Goal: Submit feedback/report problem

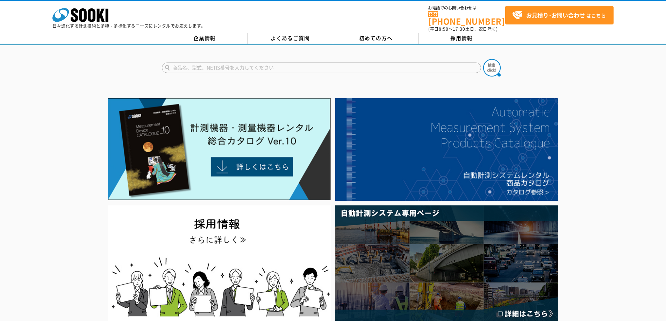
click at [226, 66] on input "text" at bounding box center [321, 68] width 319 height 10
click at [221, 67] on input "text" at bounding box center [321, 68] width 319 height 10
type input "VM-82"
click at [483, 59] on button at bounding box center [491, 67] width 17 height 17
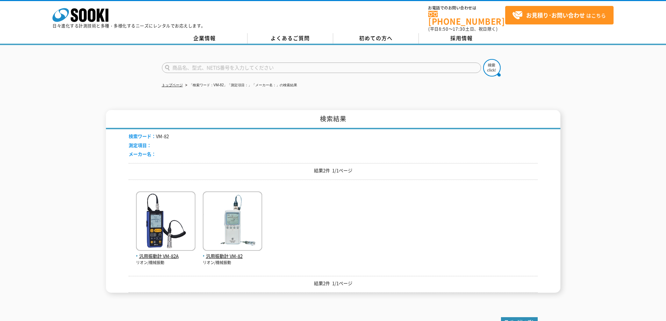
scroll to position [35, 0]
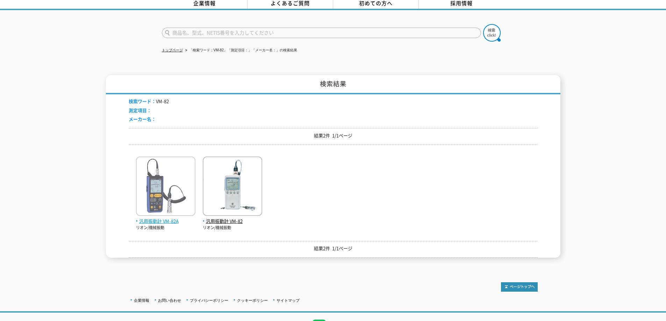
click at [167, 179] on img at bounding box center [165, 187] width 59 height 61
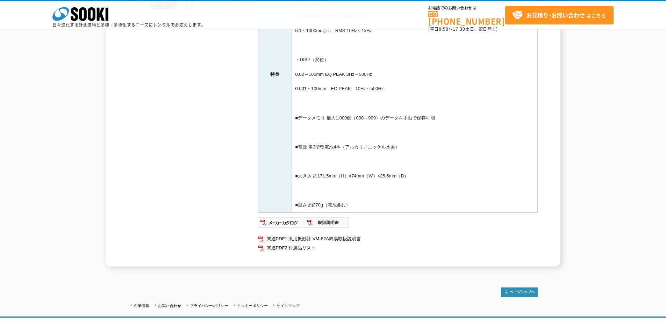
scroll to position [245, 0]
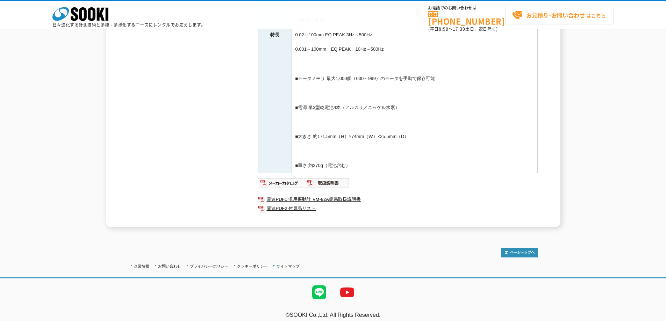
click at [531, 20] on span "お見積り･お問い合わせ はこちら" at bounding box center [559, 15] width 94 height 10
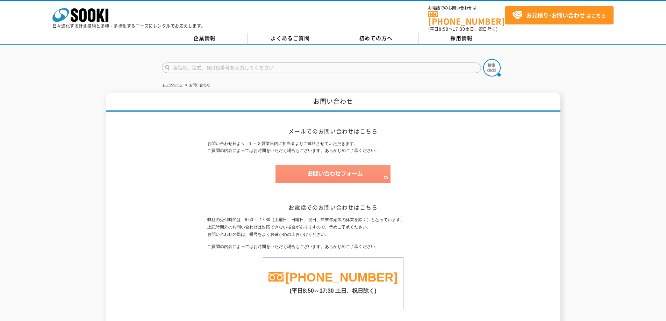
click at [326, 165] on img at bounding box center [332, 174] width 115 height 18
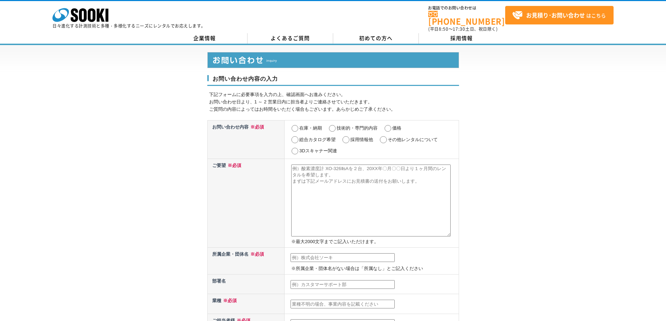
click at [390, 125] on input "価格" at bounding box center [387, 128] width 9 height 7
radio input "true"
click at [330, 177] on textarea at bounding box center [370, 201] width 159 height 72
click at [423, 165] on textarea "いつもお世話になっております。カンテック㈱池田です。" at bounding box center [370, 201] width 159 height 72
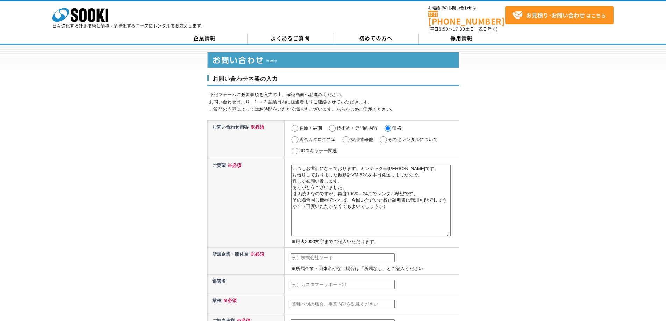
type textarea "いつもお世話になっております。カンテック㈱池田です。 お借りしておりました振動計VM-82Aを本日発送しましたので、 宜しく御願い致します。 ありがとうござい…"
click at [352, 255] on input "text" at bounding box center [342, 257] width 104 height 9
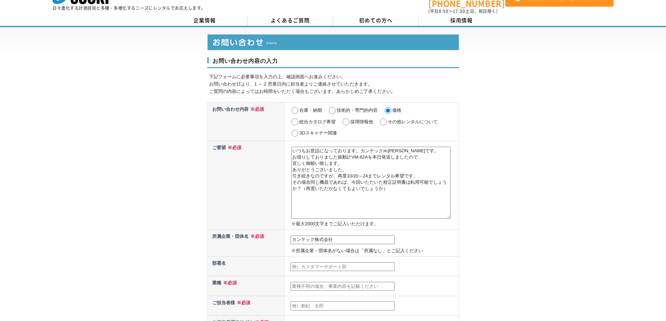
scroll to position [35, 0]
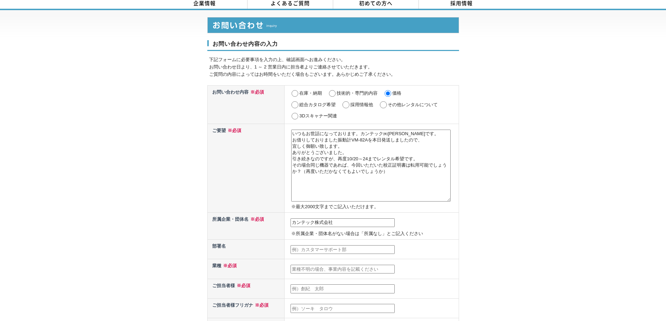
type input "カンテック株式会社"
click at [352, 265] on input "text" at bounding box center [342, 269] width 104 height 9
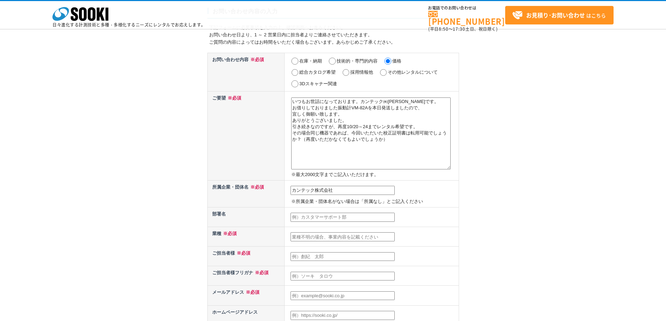
scroll to position [70, 0]
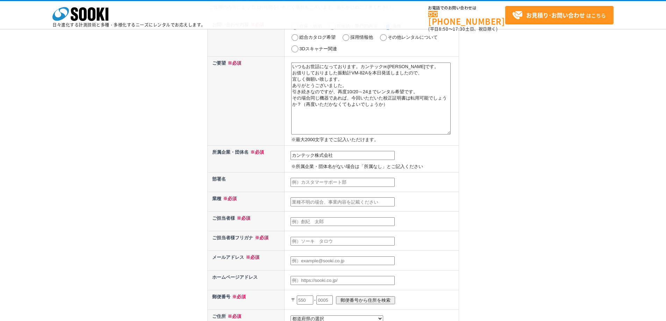
click at [340, 224] on input "text" at bounding box center [342, 221] width 104 height 9
type input "[PERSON_NAME]"
type input "イケダアサミ"
type input "[EMAIL_ADDRESS][DOMAIN_NAME]"
click at [329, 202] on input "text" at bounding box center [342, 202] width 104 height 9
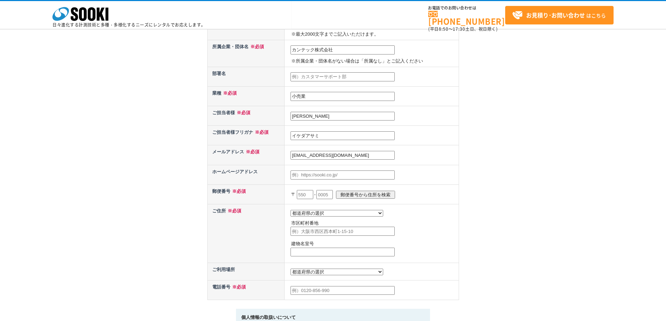
scroll to position [210, 0]
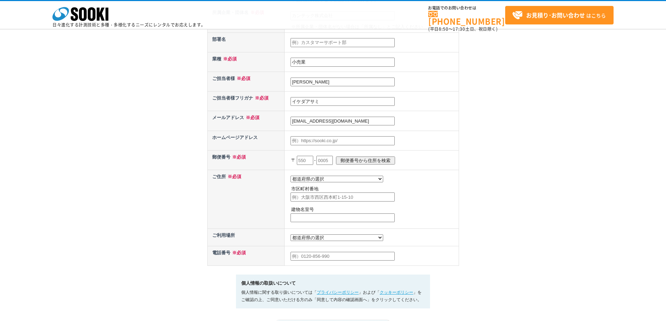
type input "小売業"
click at [302, 161] on input "text" at bounding box center [305, 160] width 16 height 9
type input "945"
type input "0051"
click at [361, 160] on input "郵便番号から住所を検索" at bounding box center [365, 161] width 59 height 8
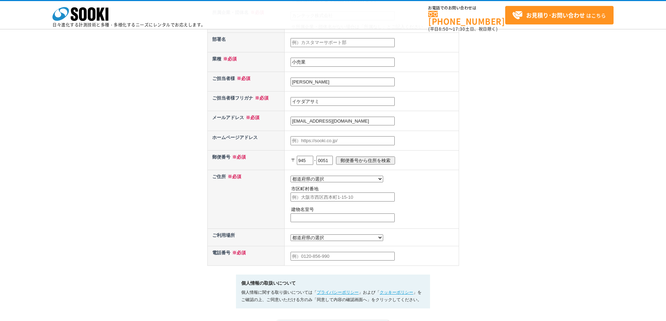
select select "15"
click at [340, 197] on input "柏崎市東本町" at bounding box center [342, 197] width 104 height 9
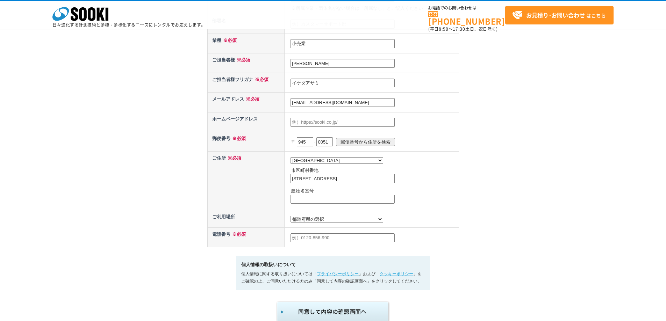
scroll to position [245, 0]
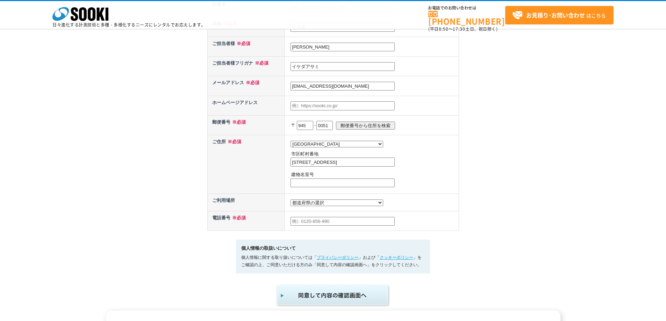
type input "[STREET_ADDRESS]"
click at [310, 226] on input "text" at bounding box center [342, 221] width 104 height 9
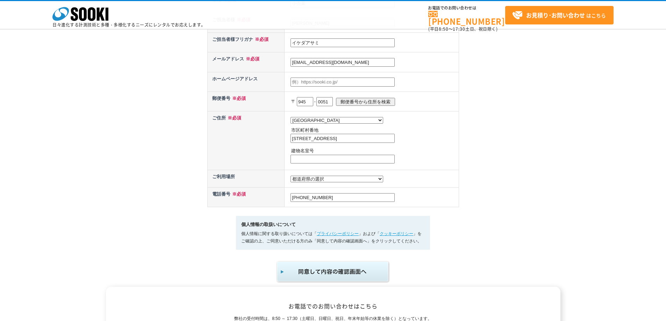
scroll to position [280, 0]
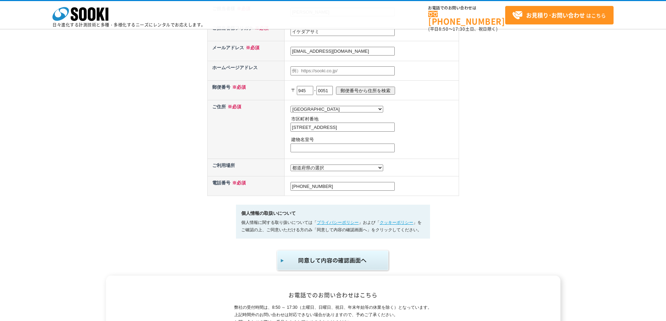
type input "[PHONE_NUMBER]"
click at [322, 171] on select "都道府県の選択 利用場所未定 北海道 青森県 岩手県 宮城県 秋田県 山形県 福島県 茨城県 栃木県 群馬県 埼玉県 千葉県 東京都 神奈川県 新潟県 富山県…" at bounding box center [336, 168] width 93 height 7
select select "8"
click at [290, 166] on select "都道府県の選択 利用場所未定 北海道 青森県 岩手県 宮城県 秋田県 山形県 福島県 茨城県 栃木県 群馬県 埼玉県 千葉県 東京都 神奈川県 新潟県 富山県…" at bounding box center [336, 168] width 93 height 7
click at [433, 175] on td "都道府県の選択 利用場所未定 北海道 青森県 岩手県 宮城県 秋田県 山形県 福島県 茨城県 栃木県 群馬県 埼玉県 千葉県 東京都 神奈川県 新潟県 富山県…" at bounding box center [372, 167] width 174 height 17
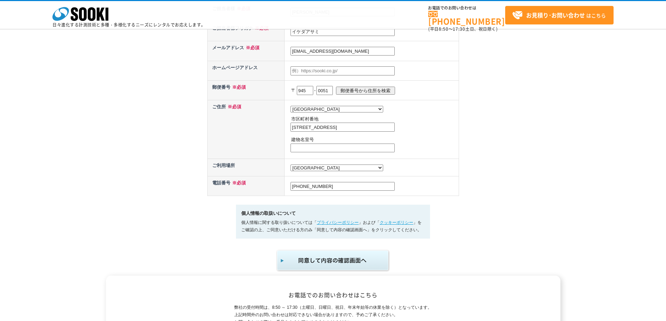
click at [335, 262] on img "submit" at bounding box center [333, 260] width 115 height 23
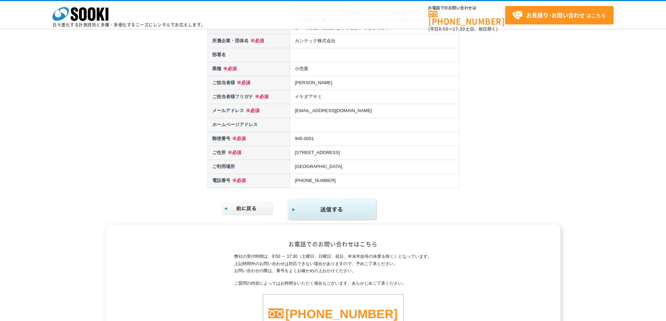
scroll to position [140, 0]
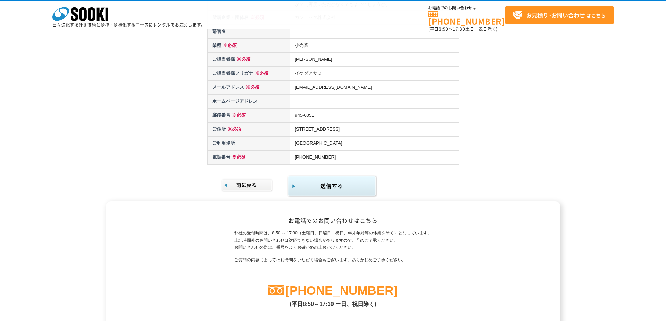
click at [242, 189] on img at bounding box center [247, 186] width 52 height 14
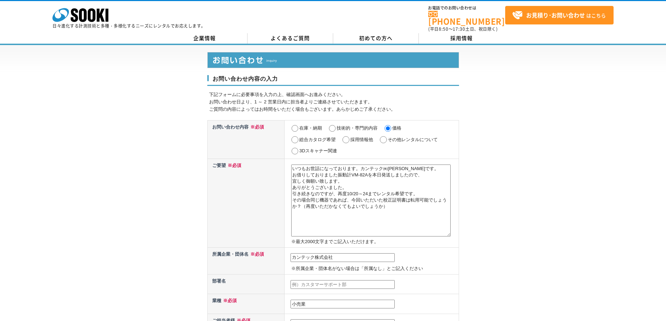
click at [329, 200] on textarea "いつもお世話になっております。カンテック㈱[PERSON_NAME]です。 お借りしておりました振動計VM-82Aを本日発送しましたので、 宜しく御願い致しま…" at bounding box center [370, 201] width 159 height 72
click at [329, 209] on textarea "いつもお世話になっております。カンテック㈱[PERSON_NAME]です。 お借りしておりました振動計VM-82Aを本日発送しましたので、 宜しく御願い致しま…" at bounding box center [370, 201] width 159 height 72
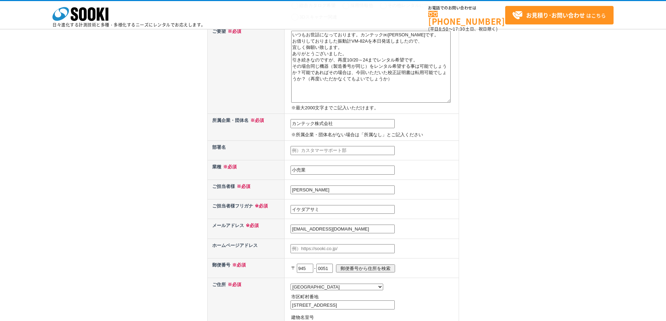
scroll to position [315, 0]
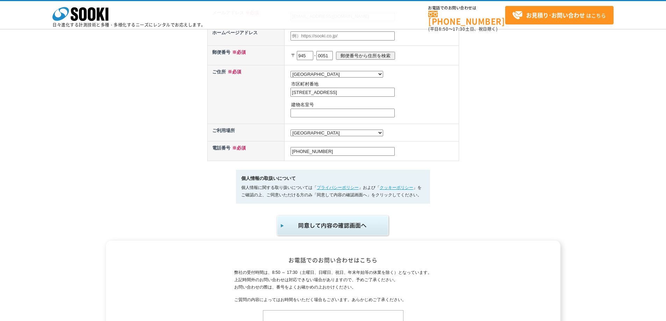
type textarea "いつもお世話になっております。カンテック㈱[PERSON_NAME]です。 お借りしておりました振動計VM-82Aを本日発送しましたので、 宜しく御願い致しま…"
click at [340, 230] on img "submit" at bounding box center [333, 225] width 115 height 23
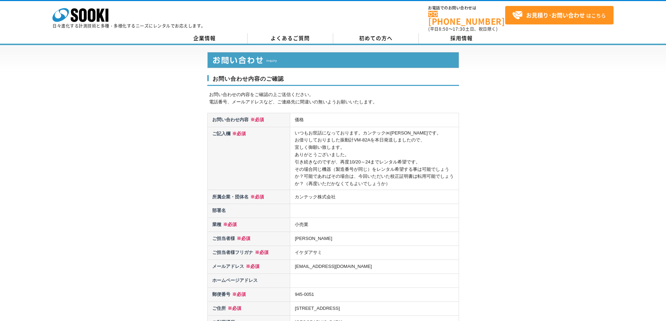
scroll to position [232, 0]
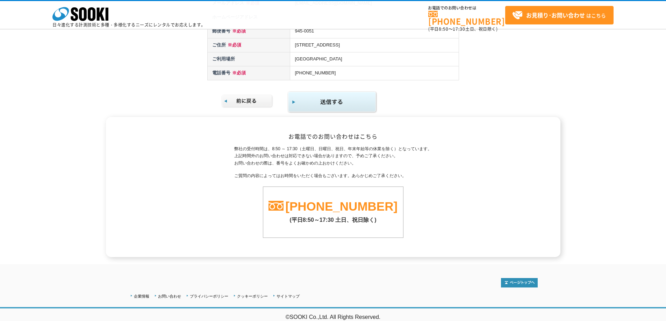
click at [348, 111] on img "submit" at bounding box center [332, 102] width 90 height 23
